Goal: Task Accomplishment & Management: Use online tool/utility

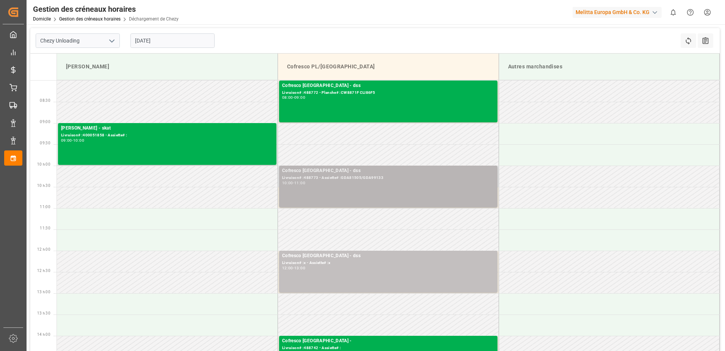
click at [390, 185] on div "Cofresco Pologne - dss Livraison# :488773 - Assiette# :GDA81505/GDA99133 10:00 …" at bounding box center [388, 186] width 212 height 39
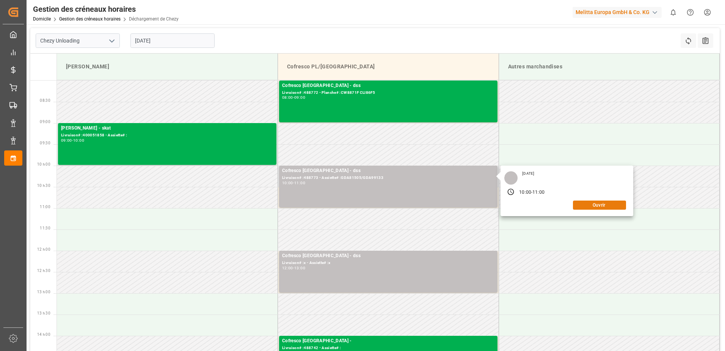
click at [595, 206] on button "Ouvrir" at bounding box center [599, 204] width 53 height 9
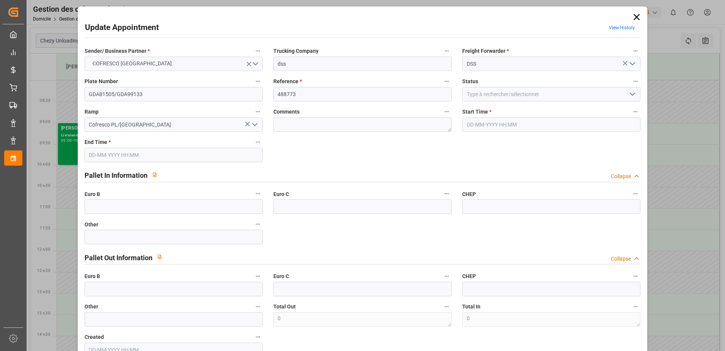
type input "[DATE] 10:00"
type input "[DATE] 11:00"
type input "[DATE] 08:18"
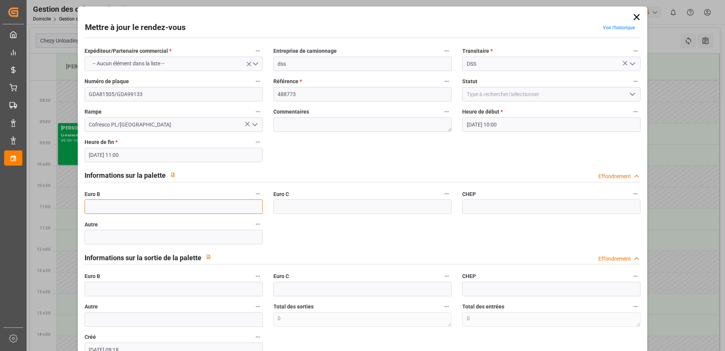
click at [96, 202] on input "text" at bounding box center [174, 206] width 178 height 14
type input "45"
click at [628, 94] on icon "Ouvrir le menu" at bounding box center [632, 94] width 9 height 9
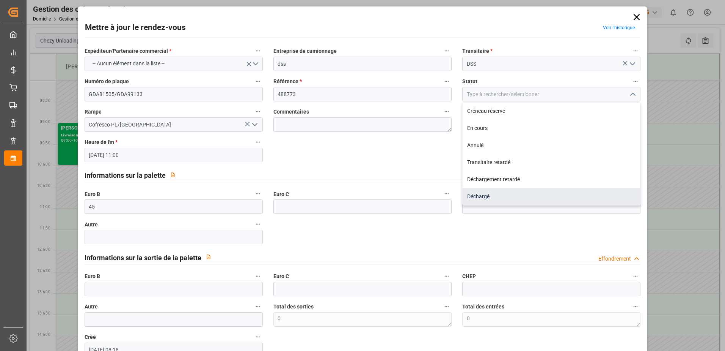
click at [500, 196] on div "Déchargé" at bounding box center [552, 196] width 178 height 17
type input "Unloaded"
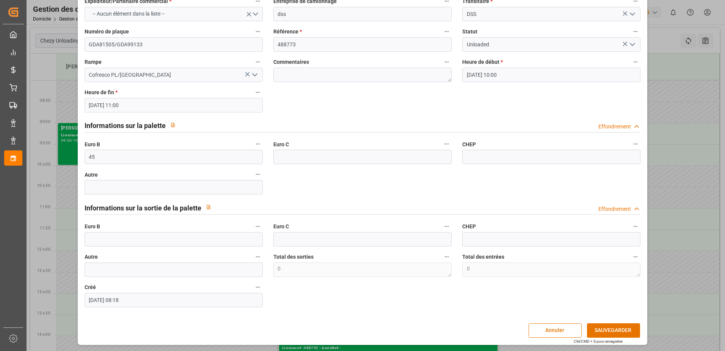
scroll to position [50, 0]
click at [618, 329] on button "SAUVEGARDER" at bounding box center [613, 329] width 53 height 14
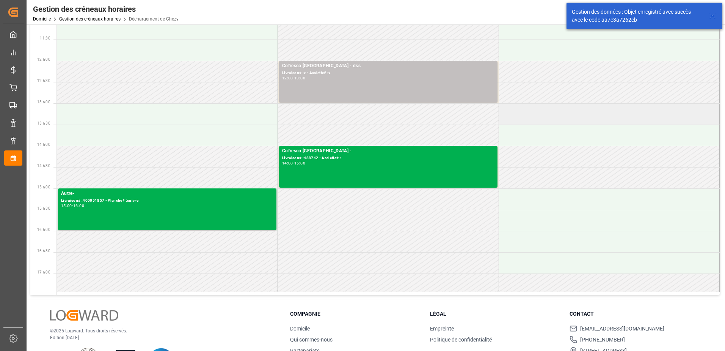
scroll to position [0, 0]
